Goal: Complete application form

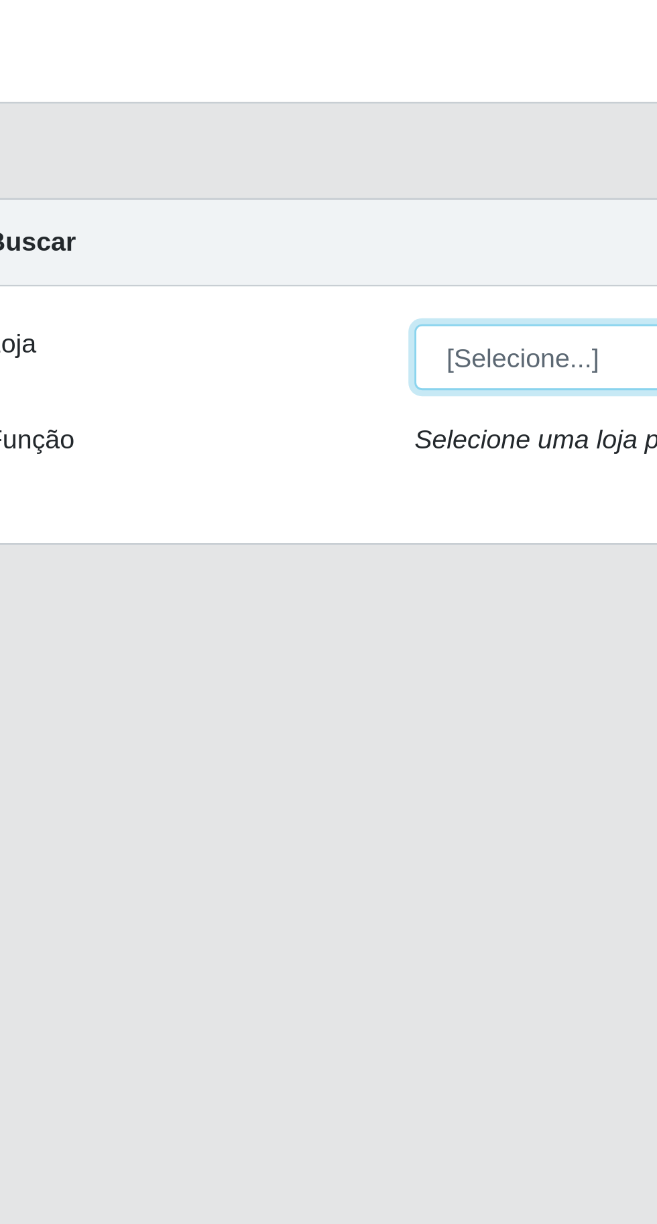
click at [233, 118] on select "[Selecione...] Extraplus - [GEOGRAPHIC_DATA] 03 - [GEOGRAPHIC_DATA]" at bounding box center [404, 126] width 436 height 23
select select "468"
click at [186, 115] on select "[Selecione...] Extraplus - [GEOGRAPHIC_DATA] 03 - [GEOGRAPHIC_DATA]" at bounding box center [404, 126] width 436 height 23
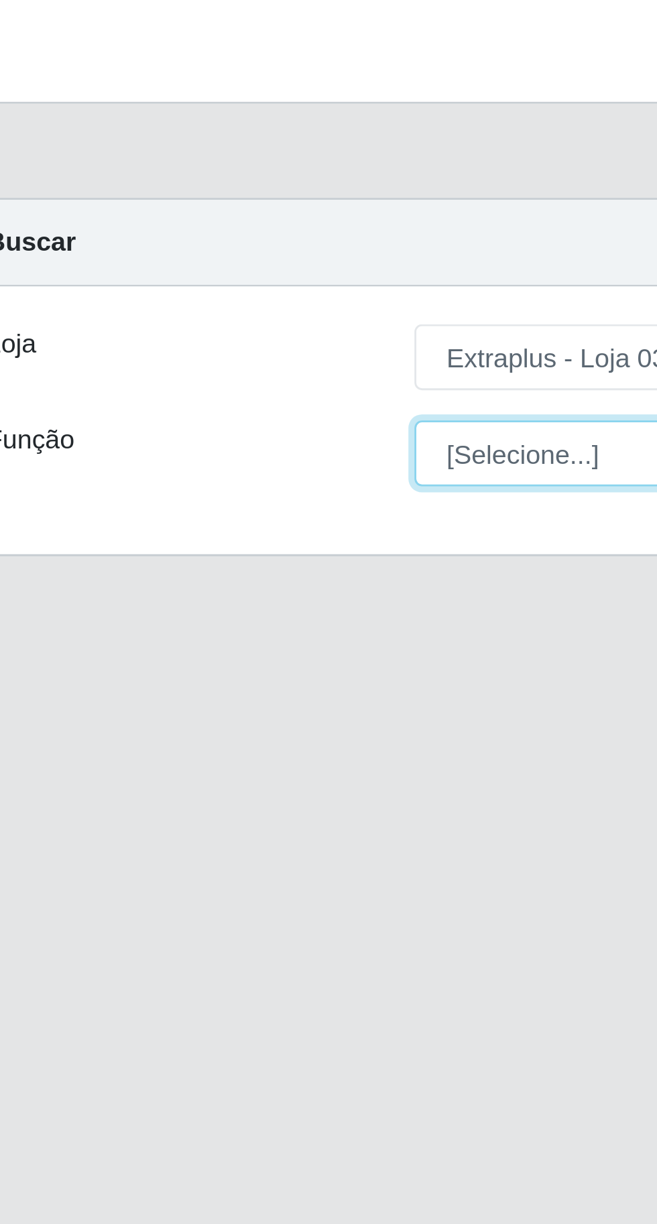
click at [231, 162] on select "[Selecione...] Repositor Repositor + Repositor ++" at bounding box center [404, 160] width 436 height 23
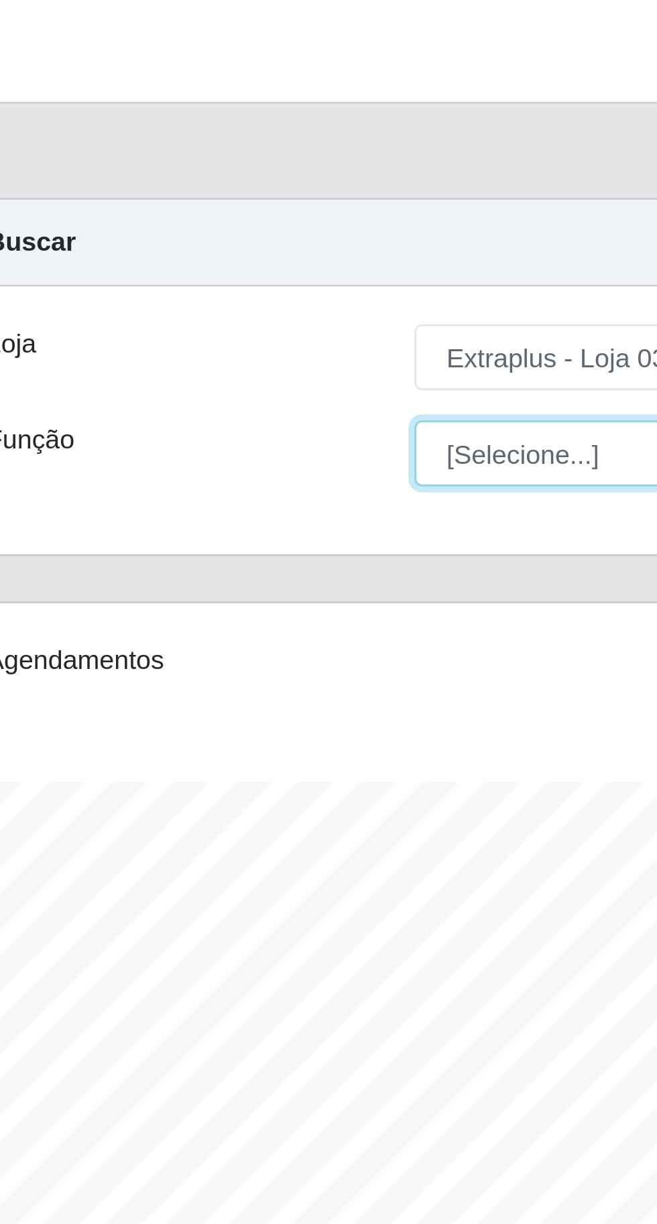
scroll to position [278, 615]
click at [186, 149] on select "[Selecione...] Repositor Repositor + Repositor ++" at bounding box center [404, 160] width 436 height 23
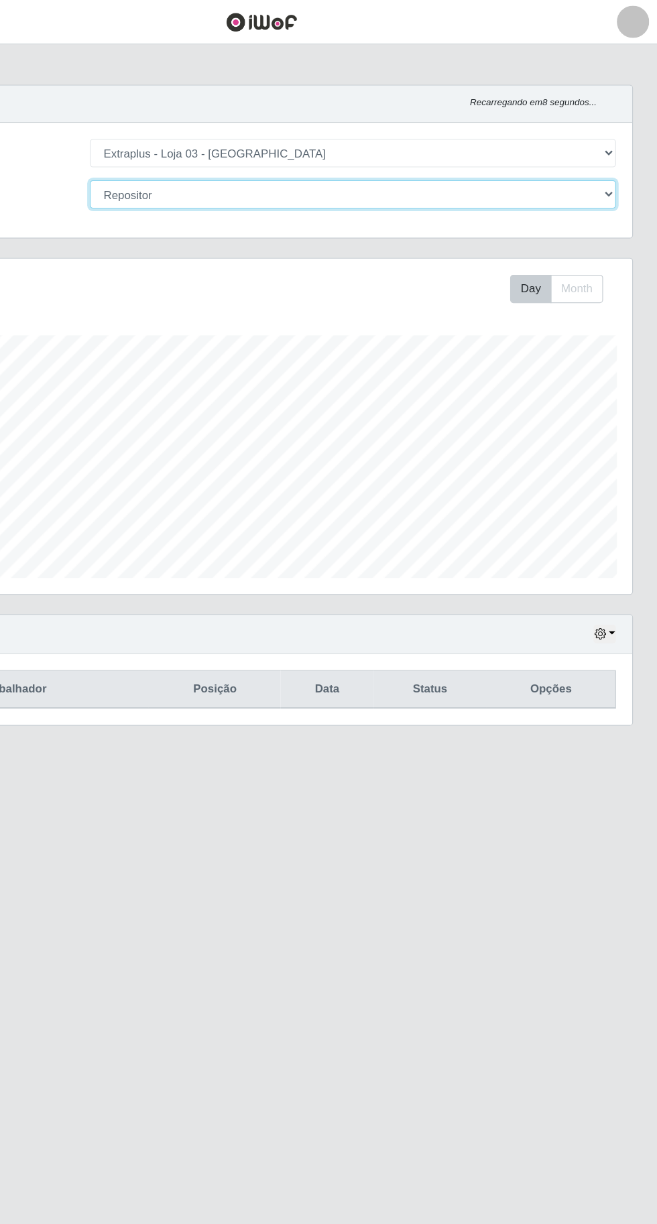
click at [227, 168] on select "[Selecione...] Repositor Repositor + Repositor ++" at bounding box center [404, 160] width 436 height 23
select select "[Selecione...]"
click at [186, 149] on select "[Selecione...] Repositor Repositor + Repositor ++" at bounding box center [404, 160] width 436 height 23
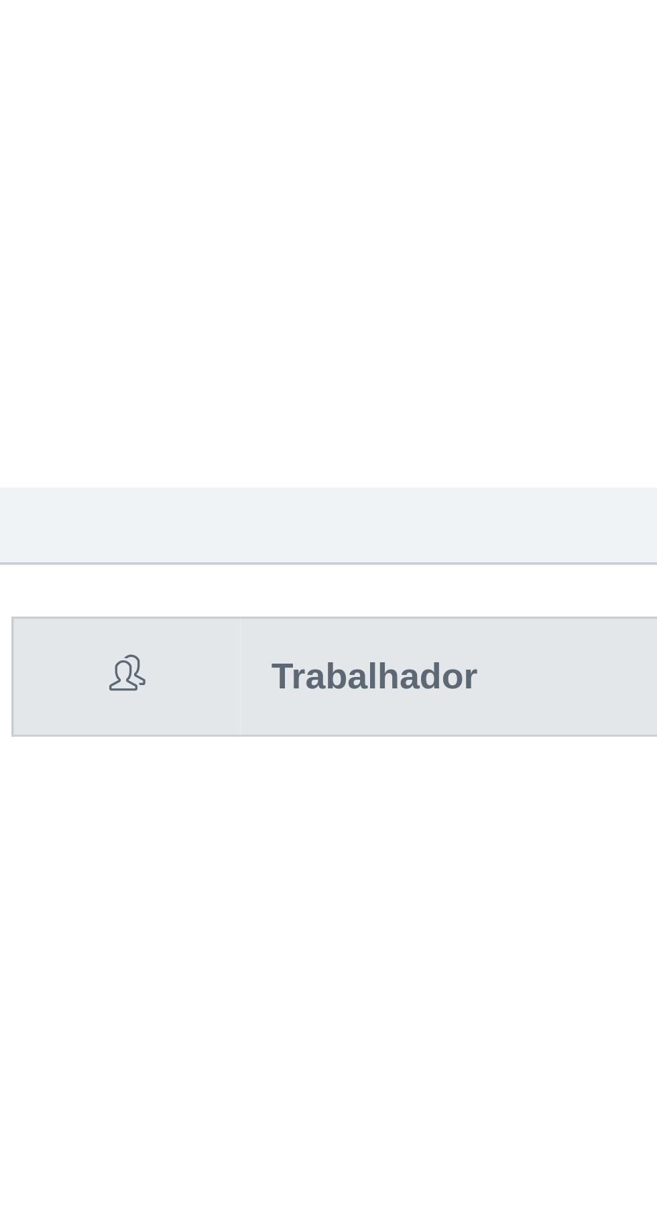
scroll to position [0, 0]
